Goal: Check status: Check status

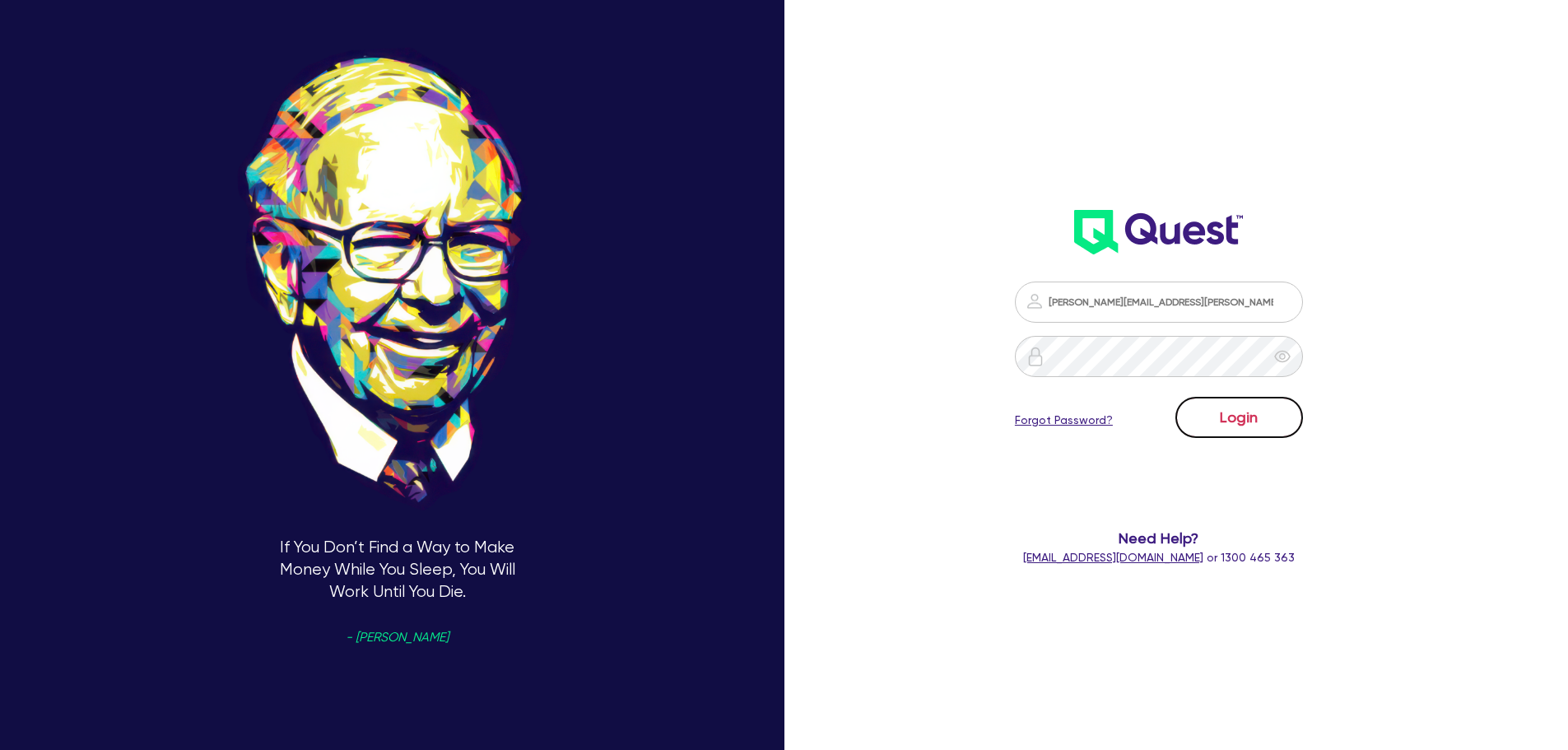
click at [1232, 406] on button "Login" at bounding box center [1239, 417] width 127 height 41
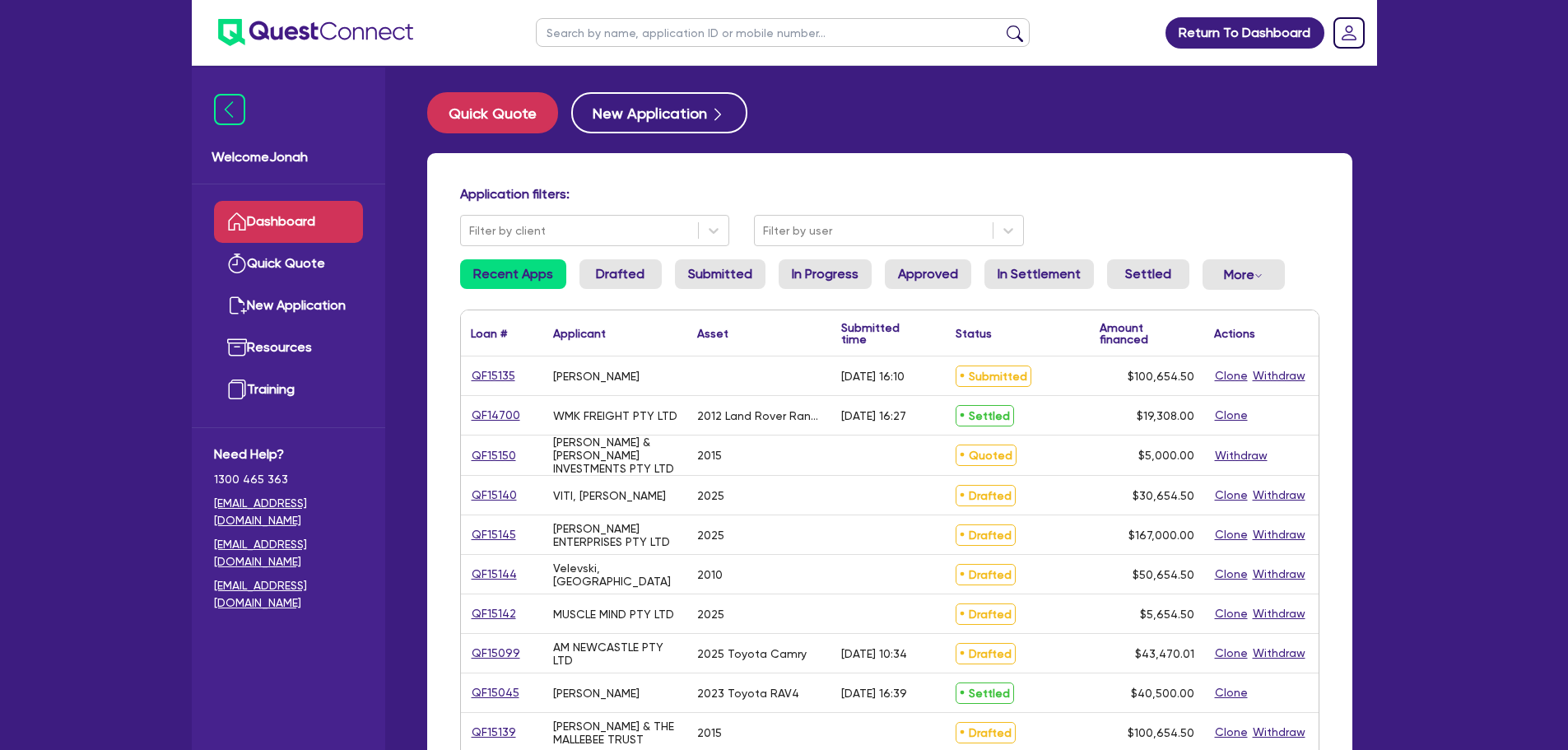
click at [682, 32] on input "text" at bounding box center [783, 32] width 494 height 29
type input "pavlos"
click at [1001, 25] on button "submit" at bounding box center [1014, 36] width 26 height 23
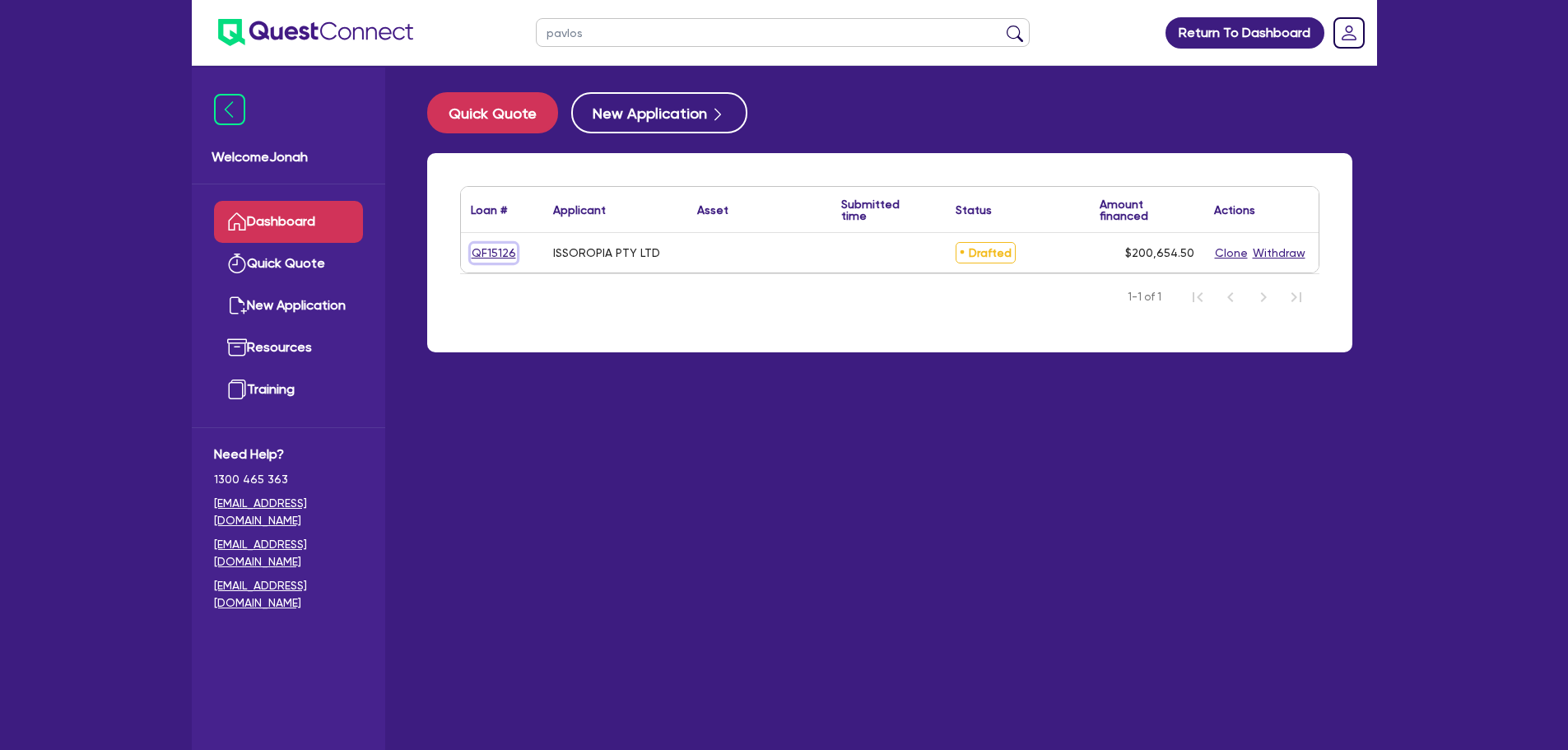
click at [472, 252] on link "QF15126" at bounding box center [494, 253] width 46 height 19
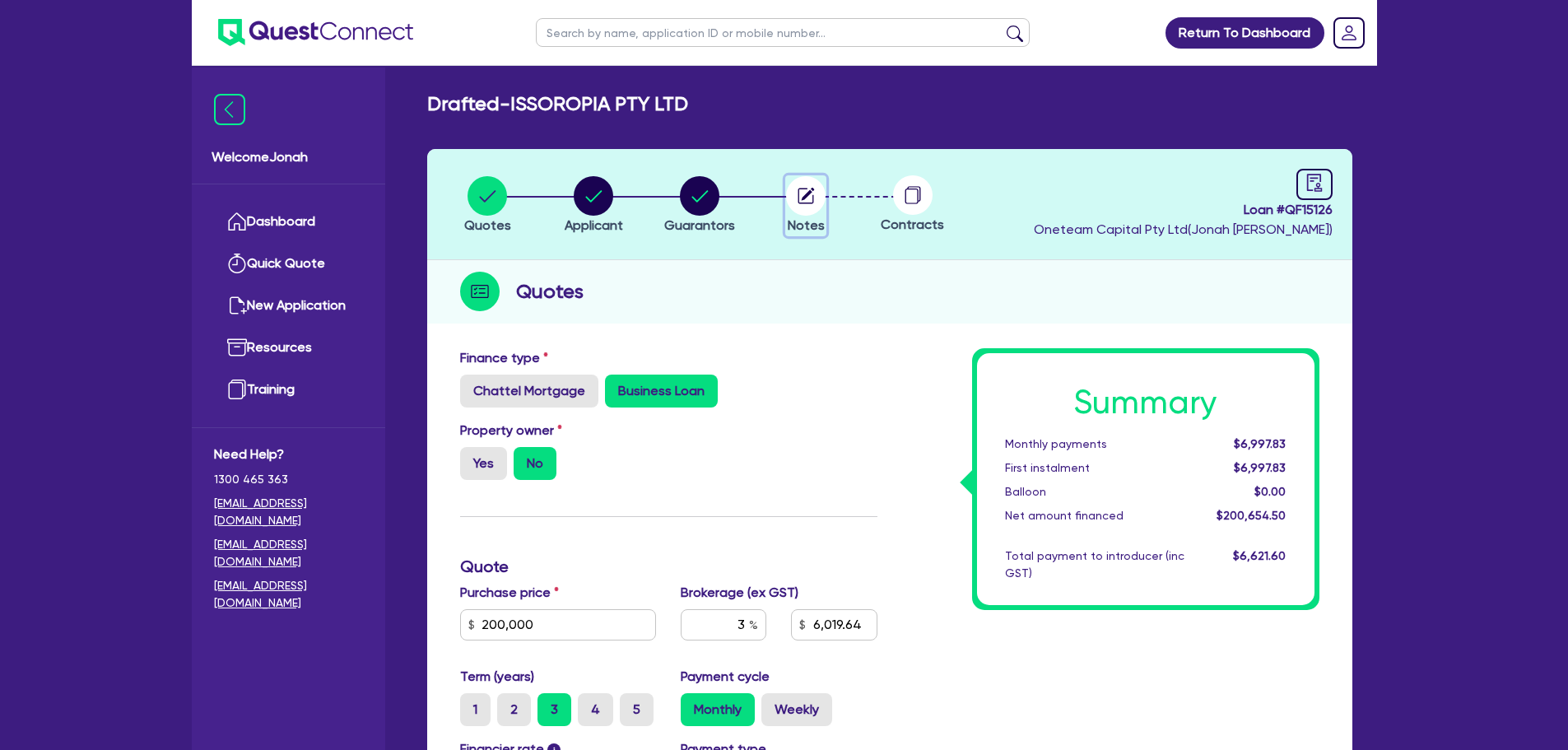
click at [791, 197] on circle "button" at bounding box center [805, 196] width 40 height 40
select select "Other"
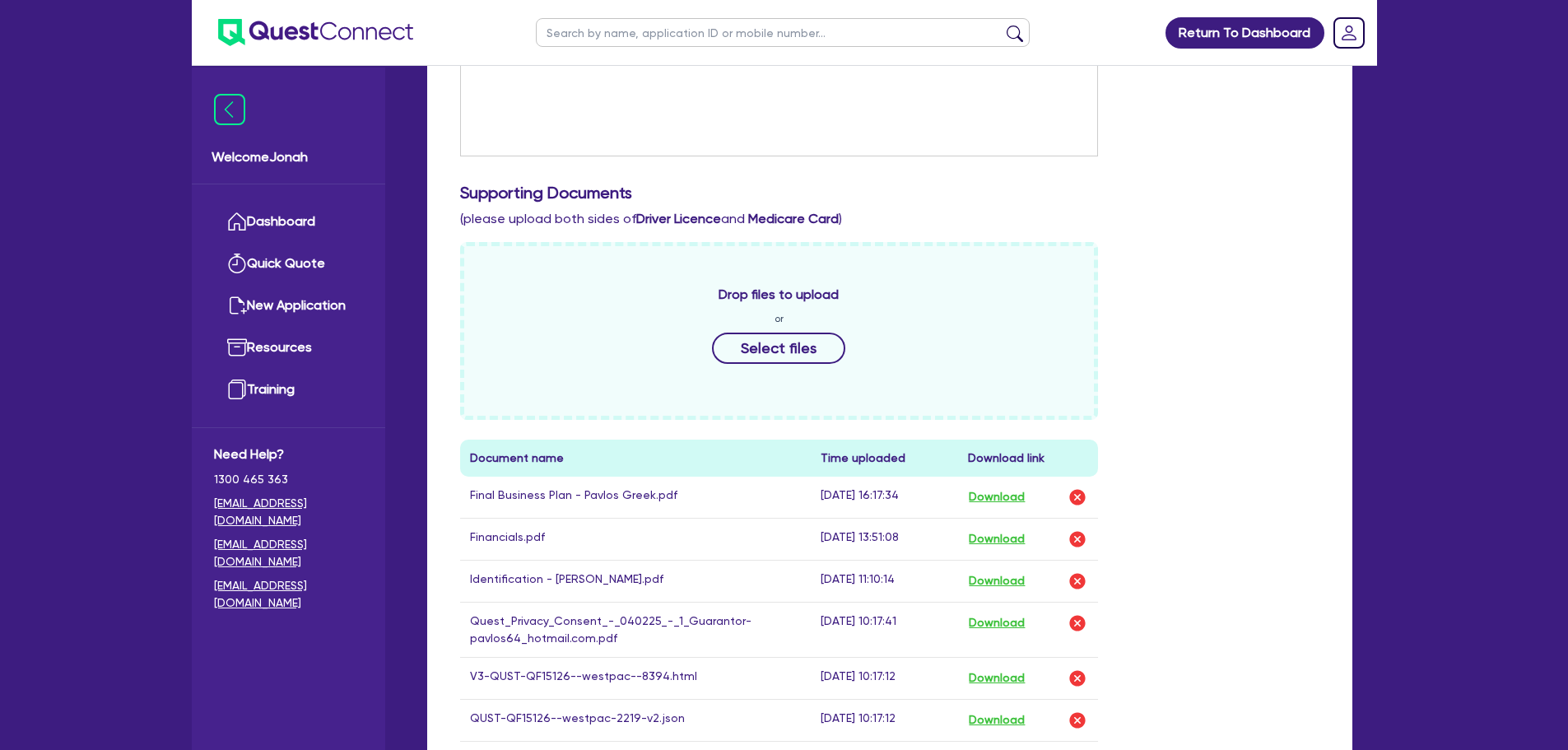
scroll to position [576, 0]
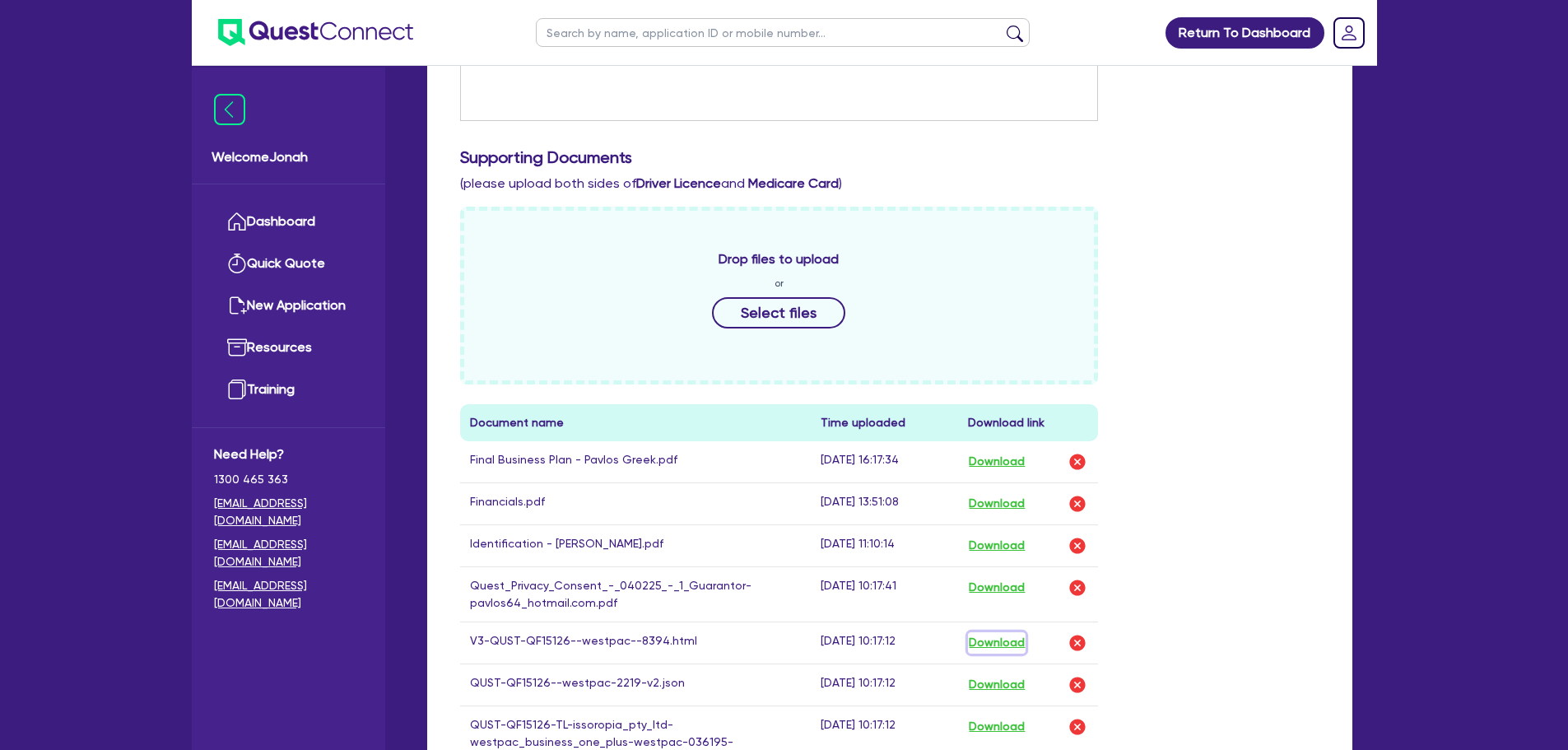
click at [1019, 636] on button "Download" at bounding box center [997, 643] width 58 height 21
click at [1010, 505] on button "Download" at bounding box center [997, 504] width 58 height 21
